Goal: Task Accomplishment & Management: Manage account settings

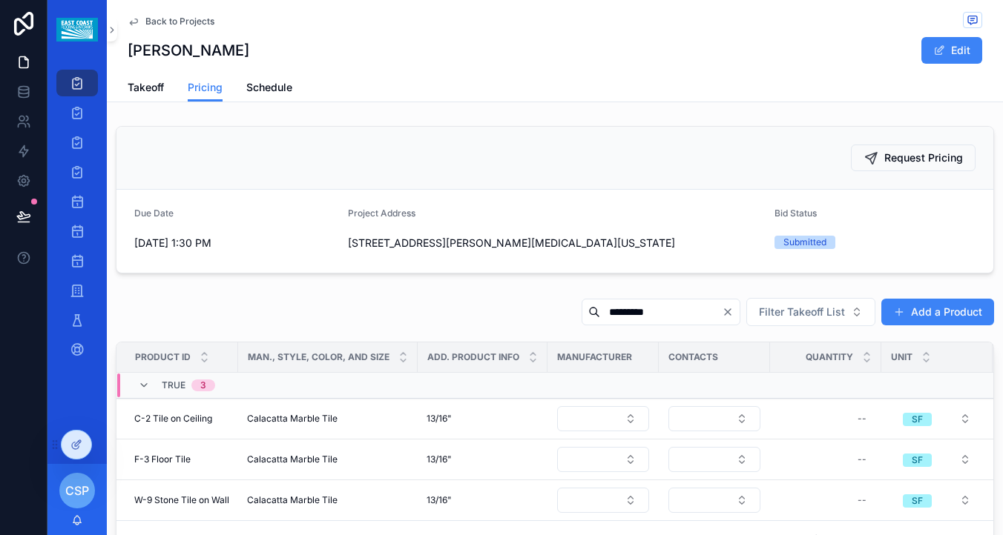
click at [732, 318] on div "*********" at bounding box center [660, 312] width 159 height 27
click at [730, 311] on icon "Clear" at bounding box center [728, 312] width 6 height 6
